Goal: Transaction & Acquisition: Purchase product/service

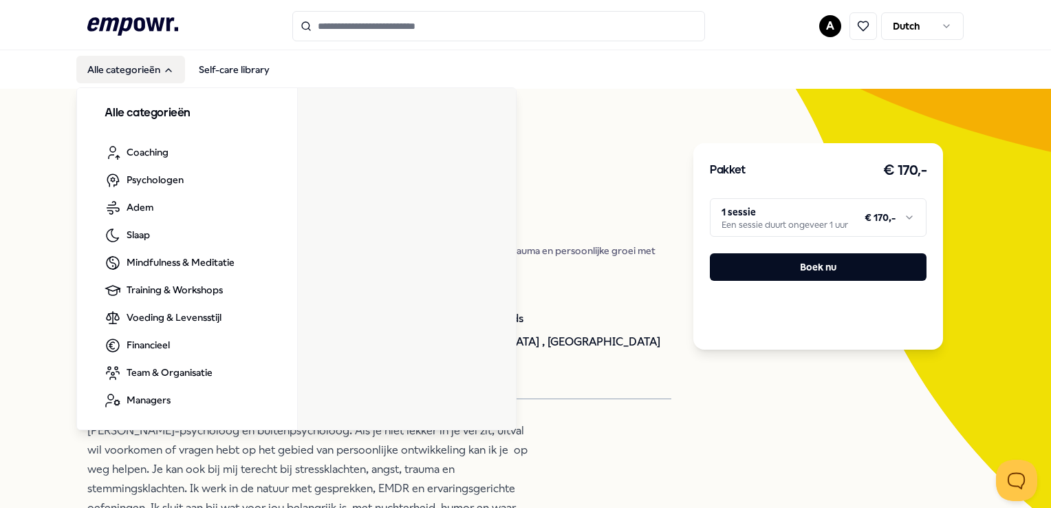
click at [109, 65] on button "Alle categorieën" at bounding box center [130, 70] width 109 height 28
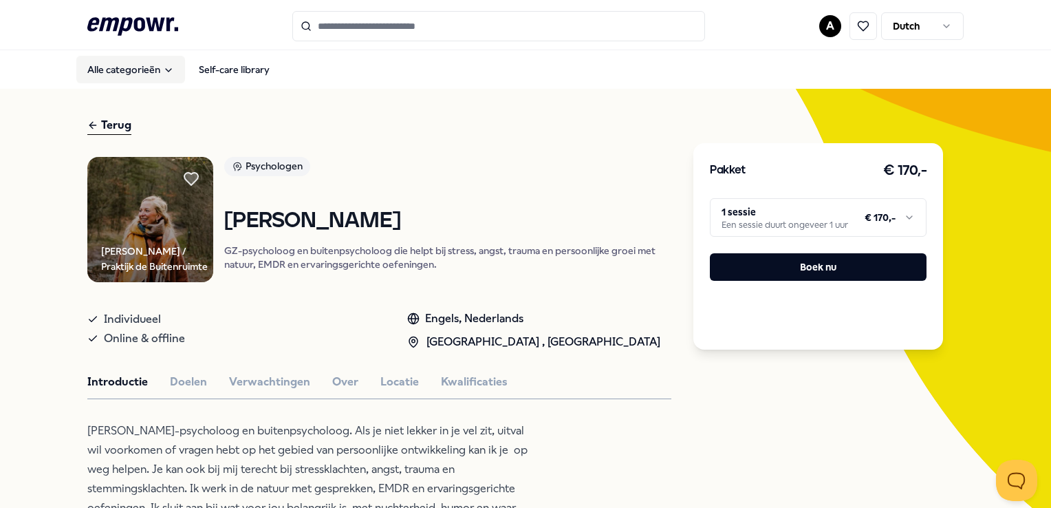
click at [109, 75] on button "Alle categorieën" at bounding box center [130, 70] width 109 height 28
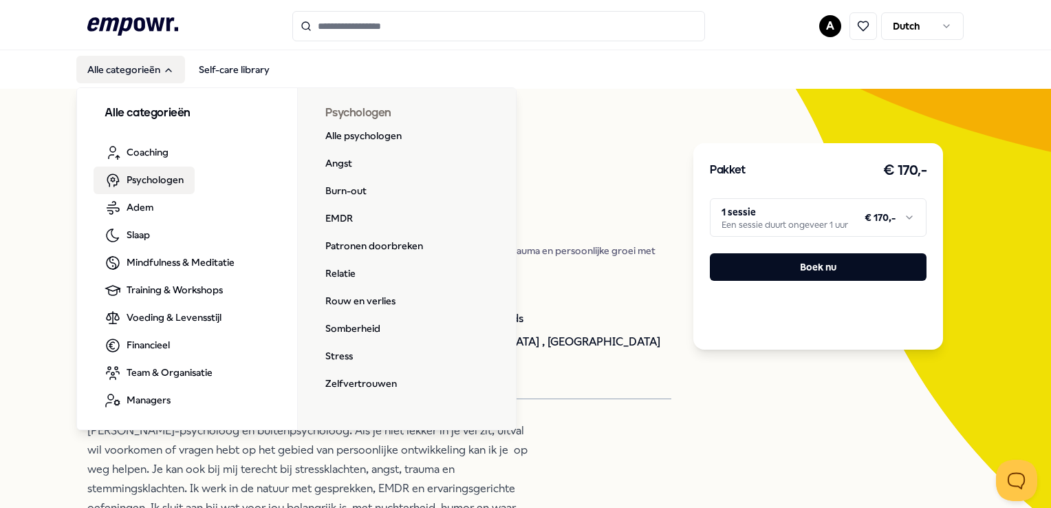
drag, startPoint x: 153, startPoint y: 177, endPoint x: 165, endPoint y: 186, distance: 14.3
click at [153, 177] on span "Psychologen" at bounding box center [155, 179] width 57 height 15
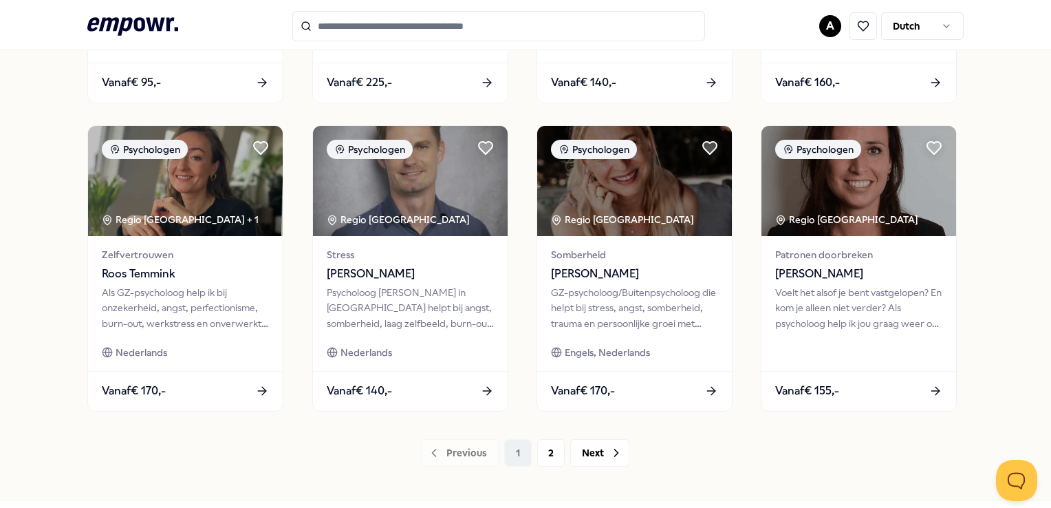
scroll to position [688, 0]
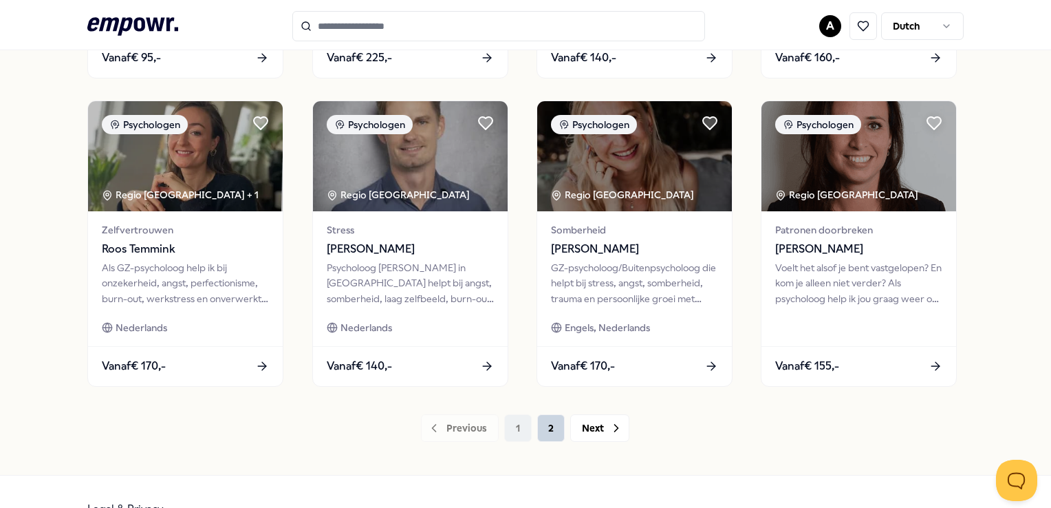
click at [547, 431] on button "2" at bounding box center [551, 428] width 28 height 28
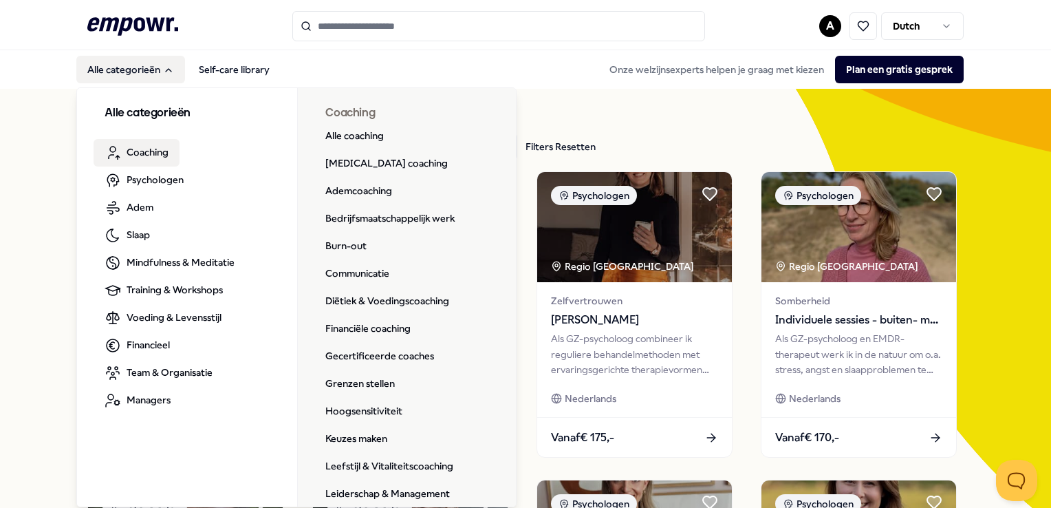
click at [144, 158] on span "Coaching" at bounding box center [148, 151] width 42 height 15
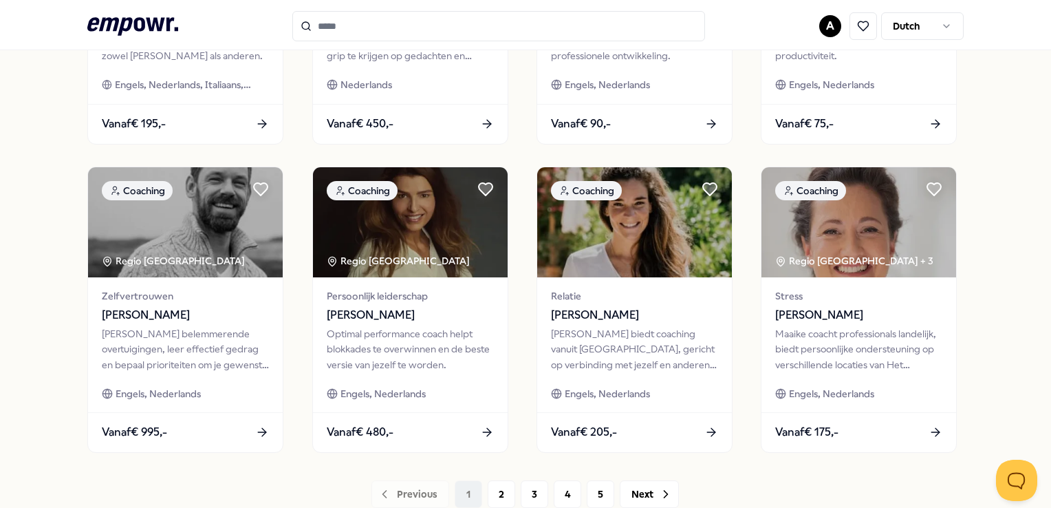
scroll to position [688, 0]
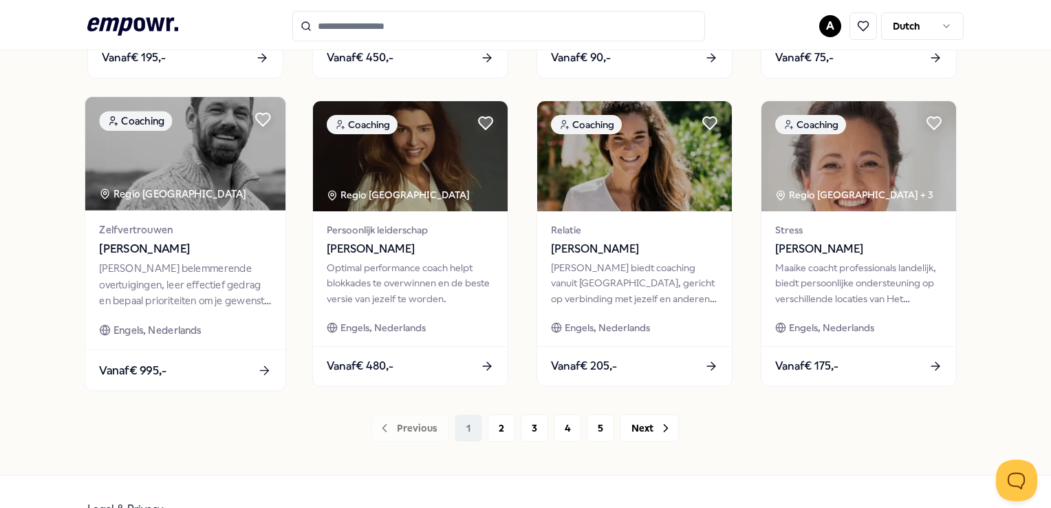
click at [136, 369] on span "Vanaf € 995,-" at bounding box center [133, 369] width 67 height 18
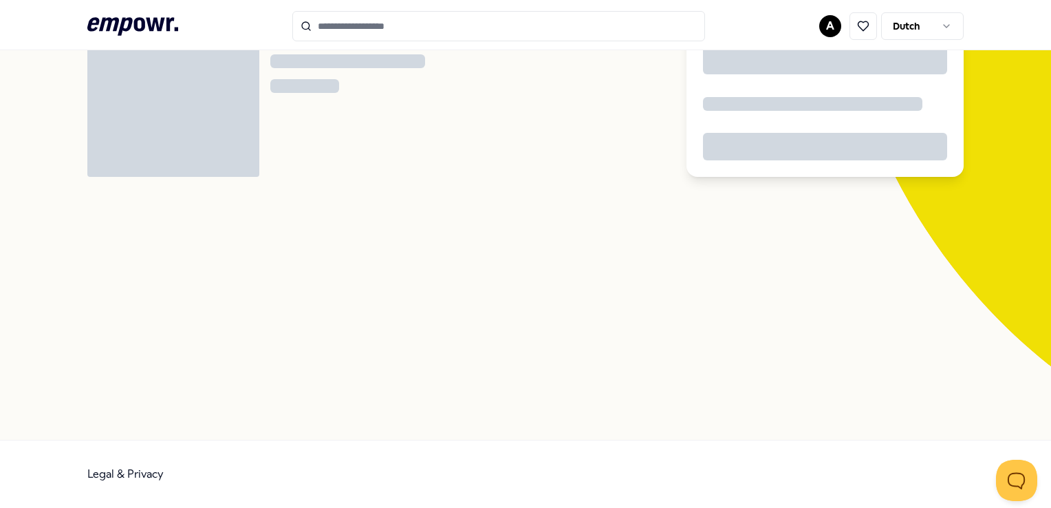
scroll to position [88, 0]
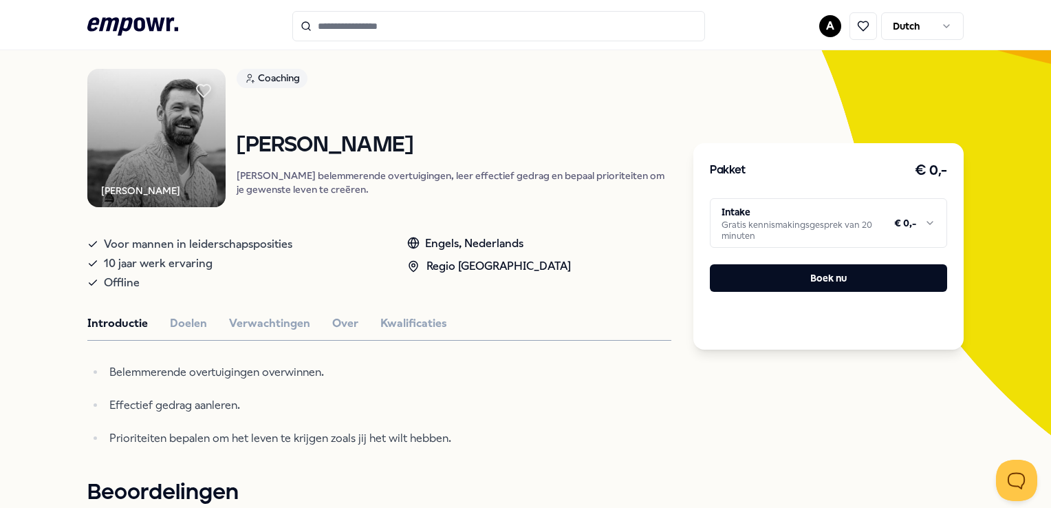
click at [923, 225] on html ".empowr-logo_svg__cls-1{fill:#03032f} A Dutch Alle categorieën Self-care librar…" at bounding box center [525, 254] width 1051 height 508
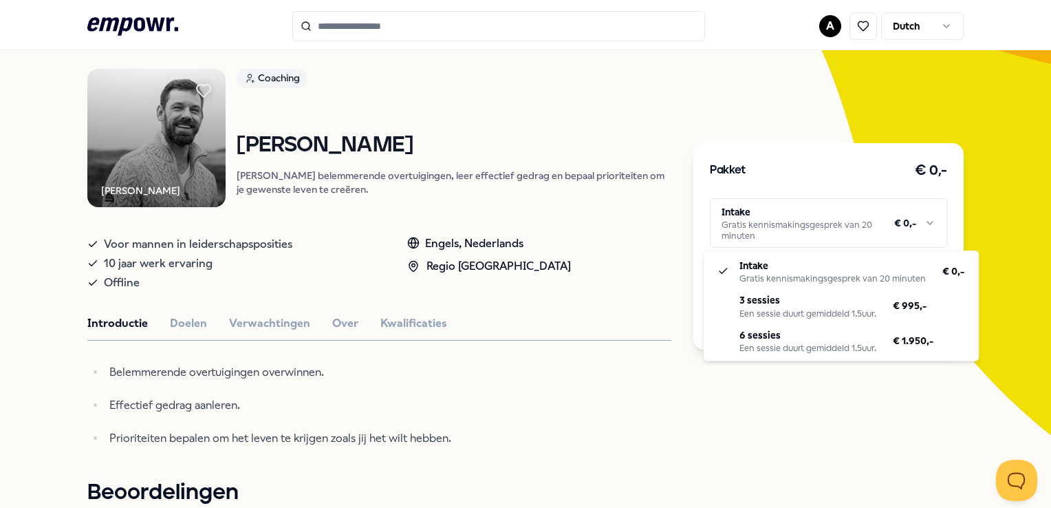
click at [511, 411] on html ".empowr-logo_svg__cls-1{fill:#03032f} A Dutch Alle categorieën Self-care librar…" at bounding box center [525, 254] width 1051 height 508
